Goal: Book appointment/travel/reservation

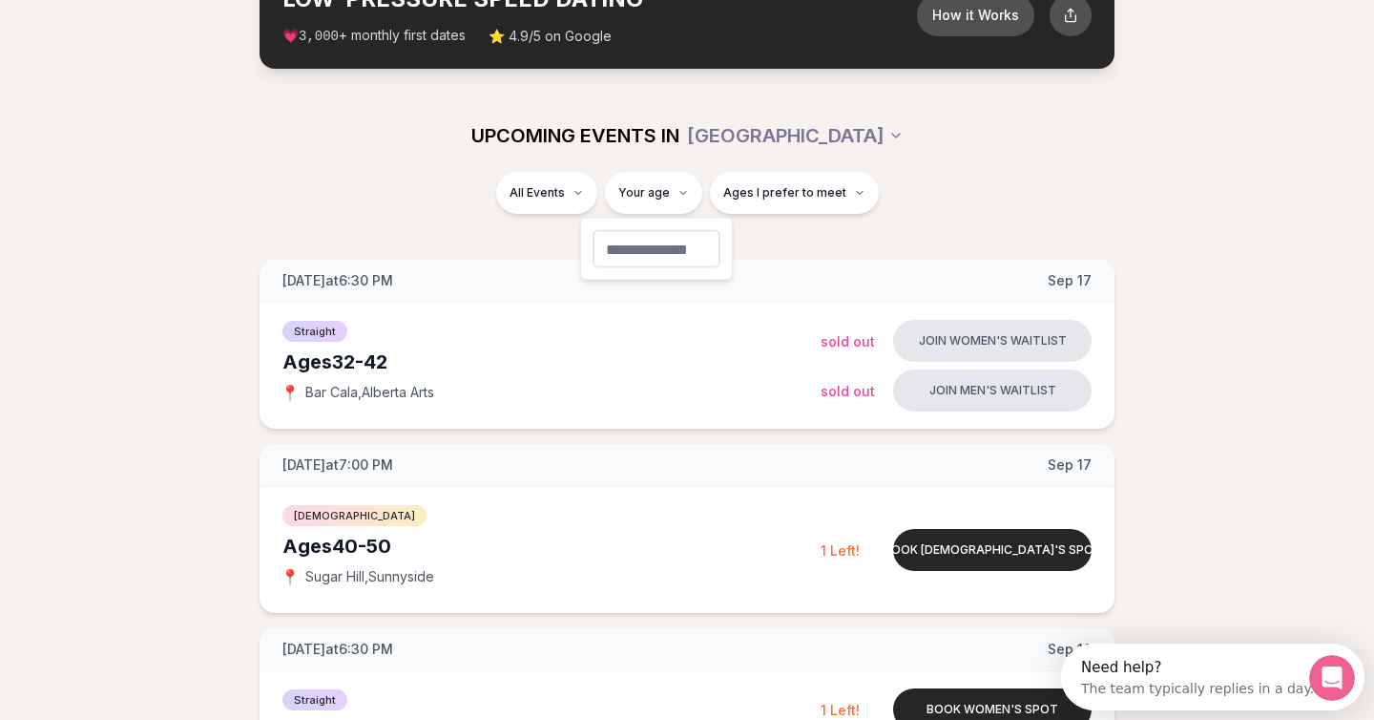
type input "**"
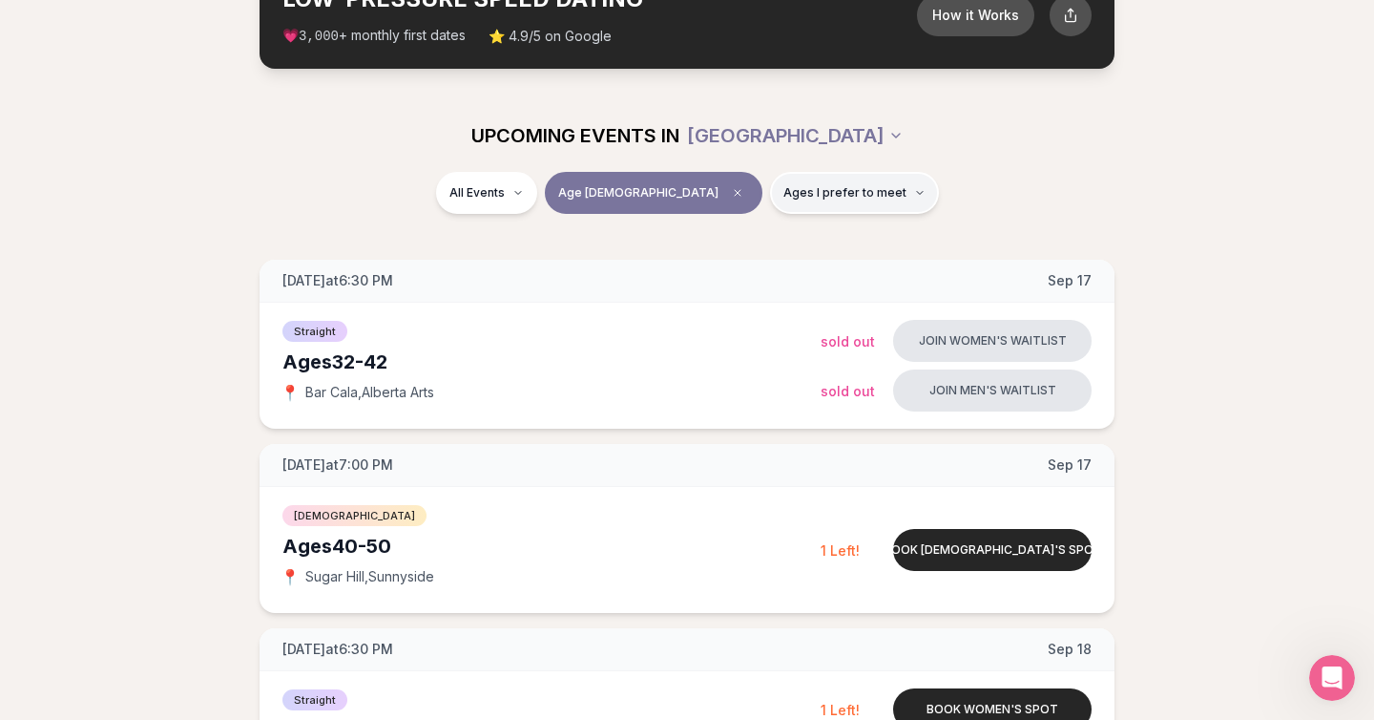
click at [775, 200] on button "Ages I prefer to meet" at bounding box center [854, 193] width 169 height 42
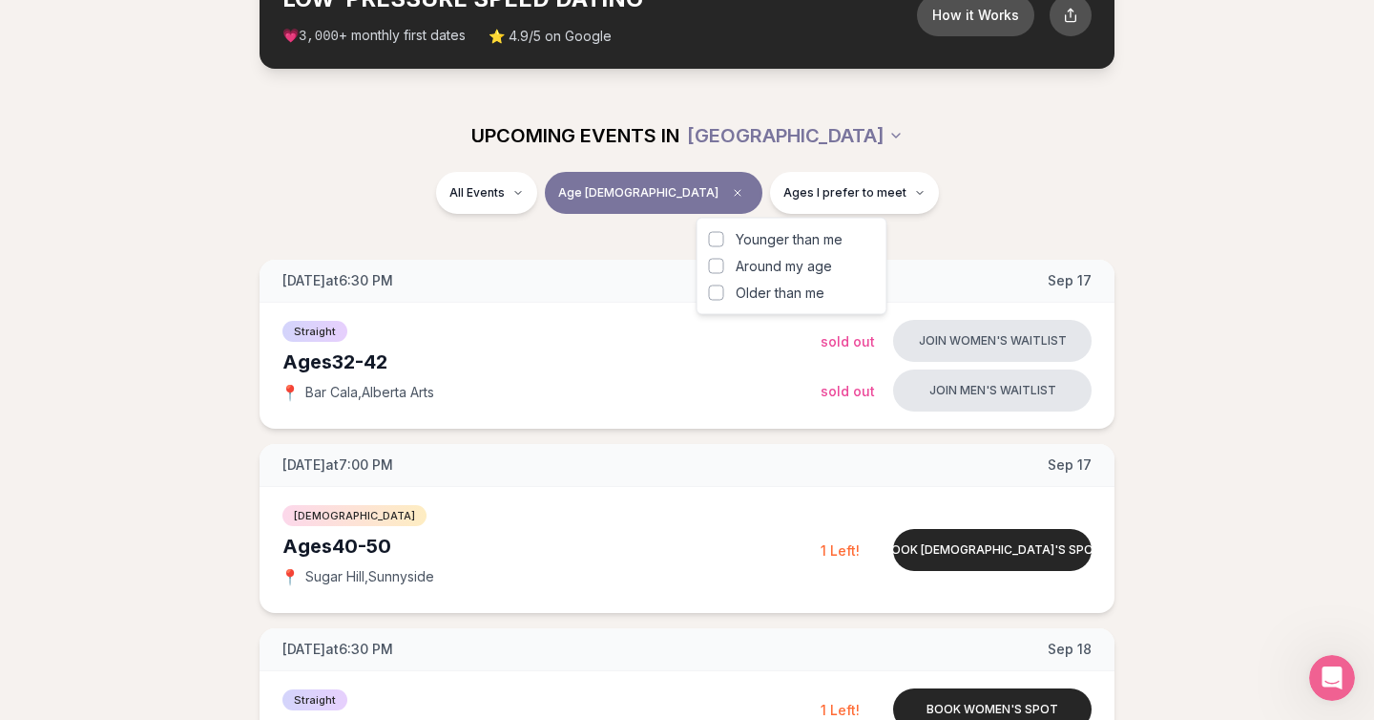
click at [718, 265] on button "Around my age" at bounding box center [716, 266] width 15 height 15
click at [438, 220] on div "All Events Age [DEMOGRAPHIC_DATA] Same age" at bounding box center [687, 197] width 1100 height 50
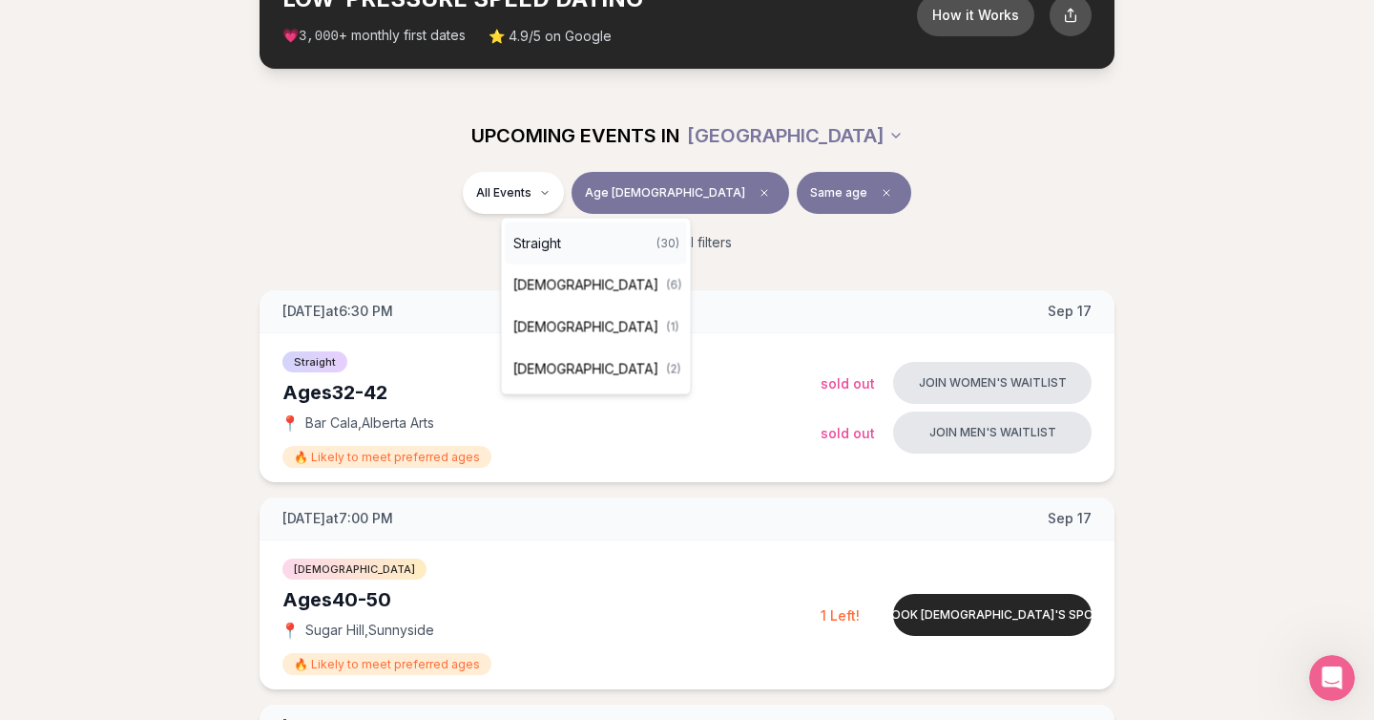
click at [580, 241] on div "Straight ( 30 )" at bounding box center [596, 243] width 181 height 42
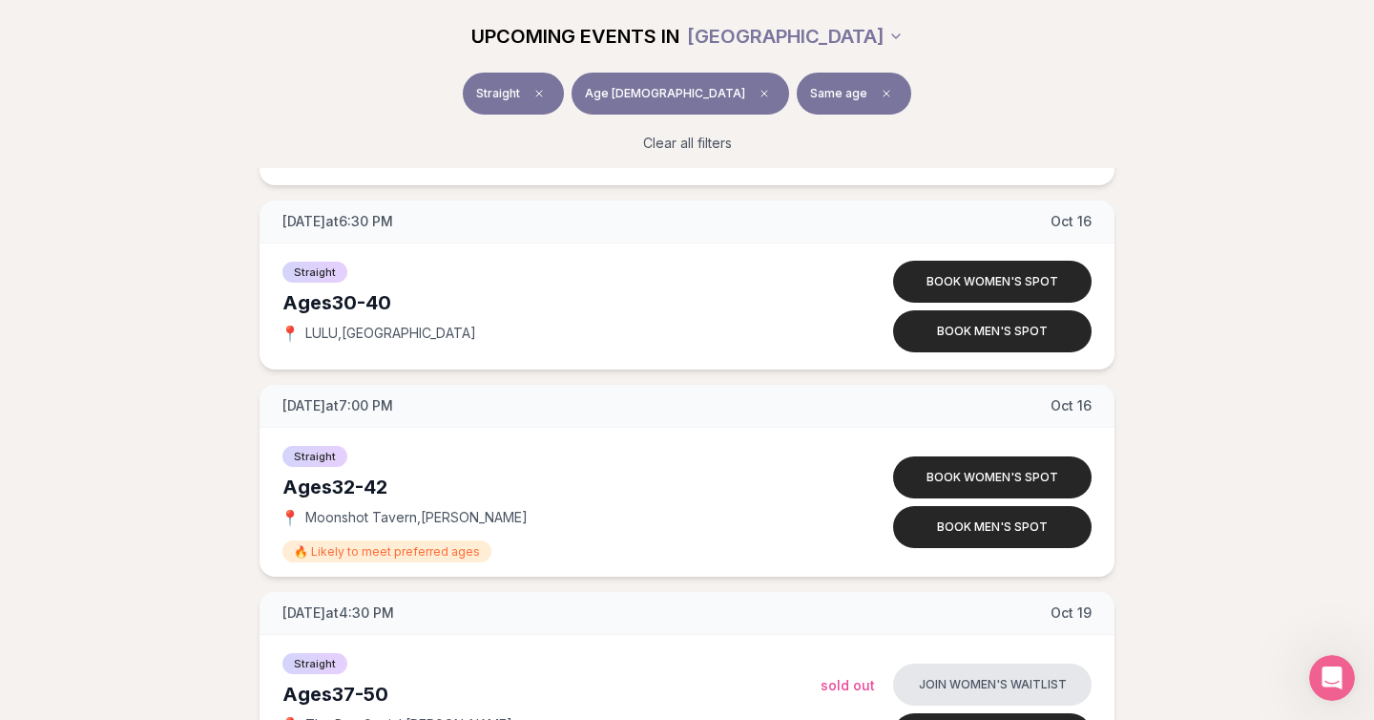
scroll to position [3410, 0]
